Goal: Task Accomplishment & Management: Use online tool/utility

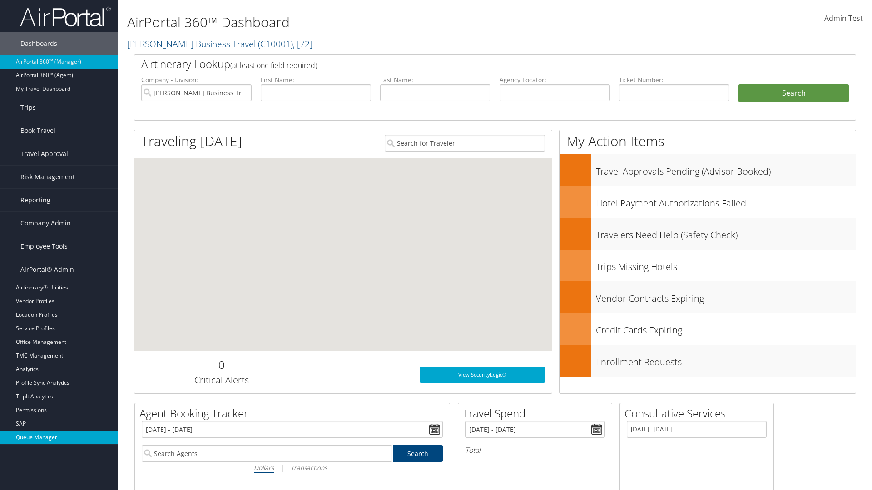
click at [59, 438] on link "Queue Manager" at bounding box center [59, 438] width 118 height 14
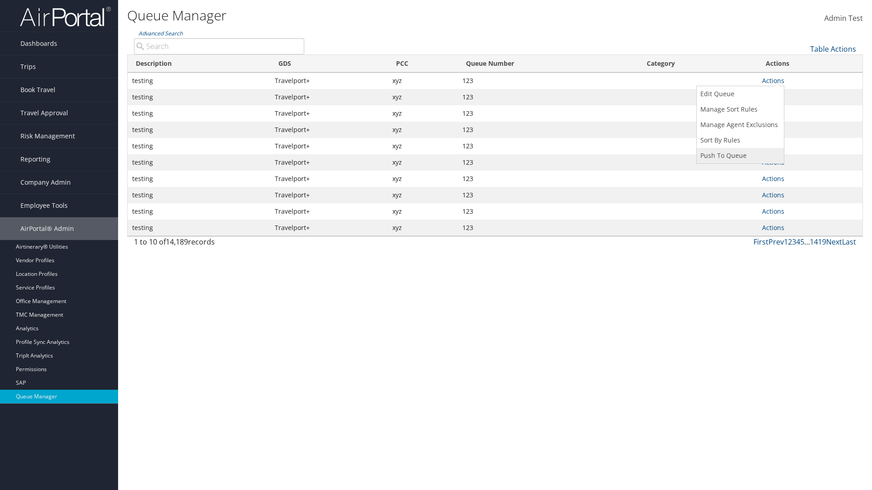
click at [739, 156] on link "Push To Queue" at bounding box center [738, 155] width 85 height 15
type input "Push To Queue"
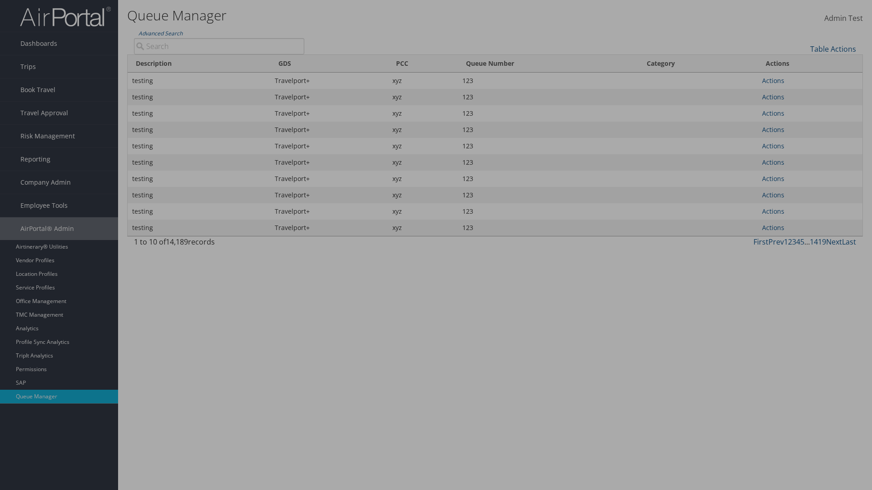
click at [0, 0] on input "Record Locator: required" at bounding box center [0, 0] width 0 height 0
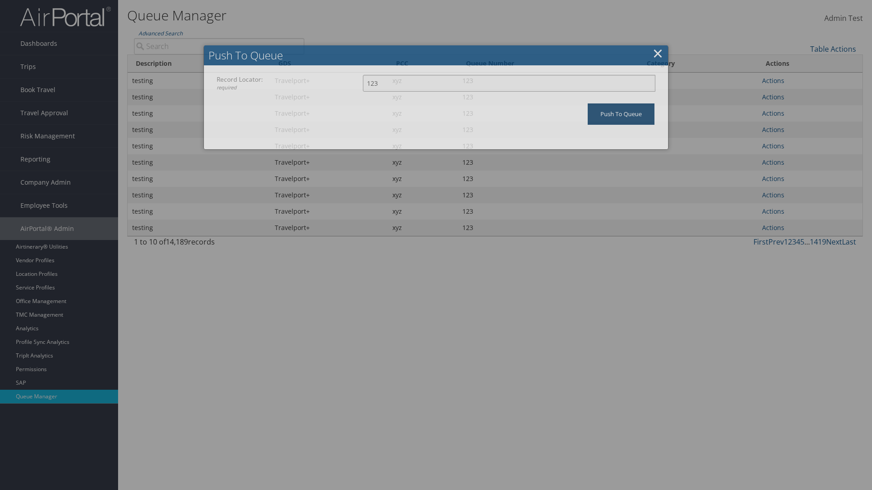
type input "123"
click at [621, 114] on input "Push To Queue" at bounding box center [620, 113] width 67 height 21
